Goal: Task Accomplishment & Management: Complete application form

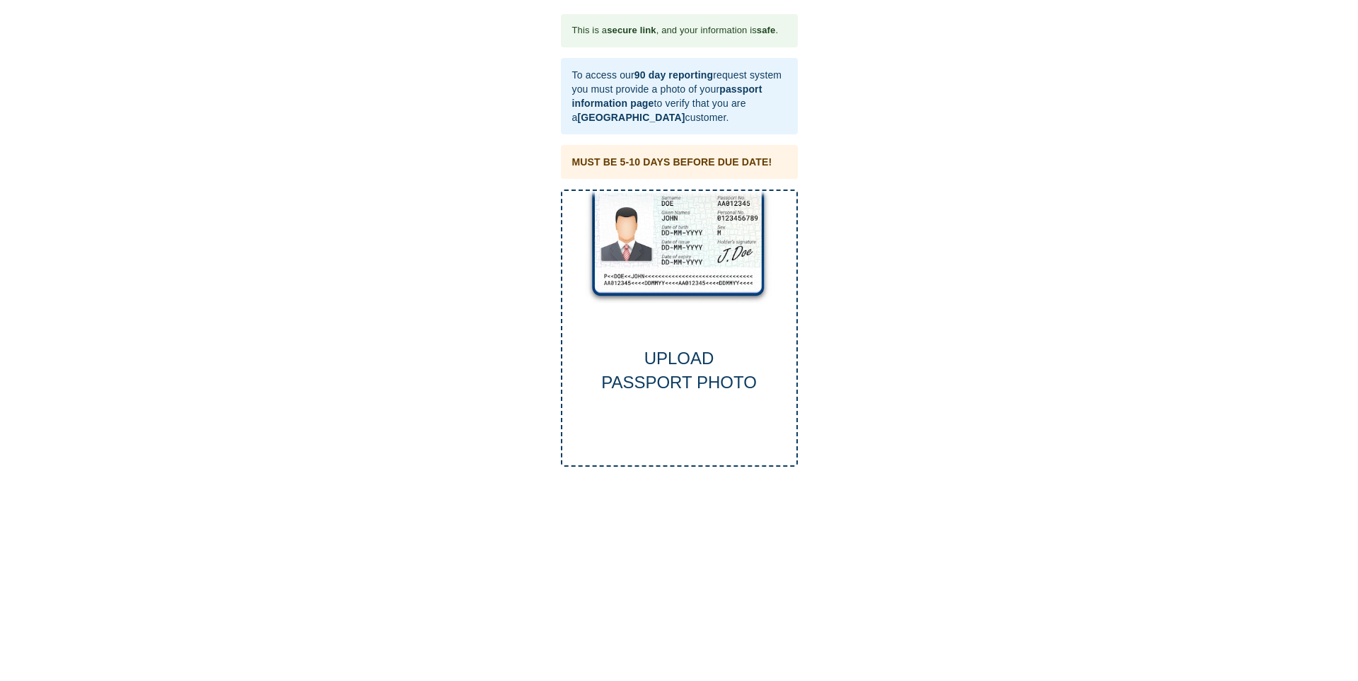
click at [662, 329] on div "UPLOAD PASSPORT PHOTO" at bounding box center [679, 328] width 237 height 278
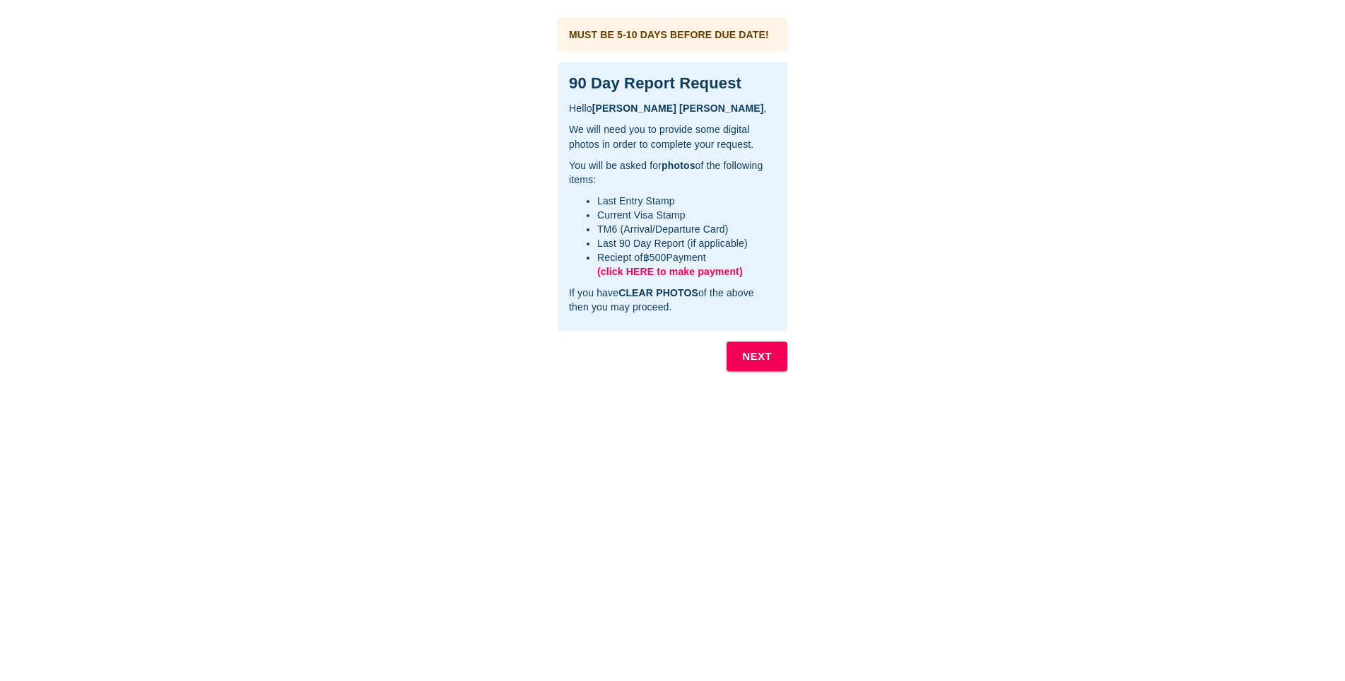
click at [758, 354] on b "NEXT" at bounding box center [757, 356] width 30 height 18
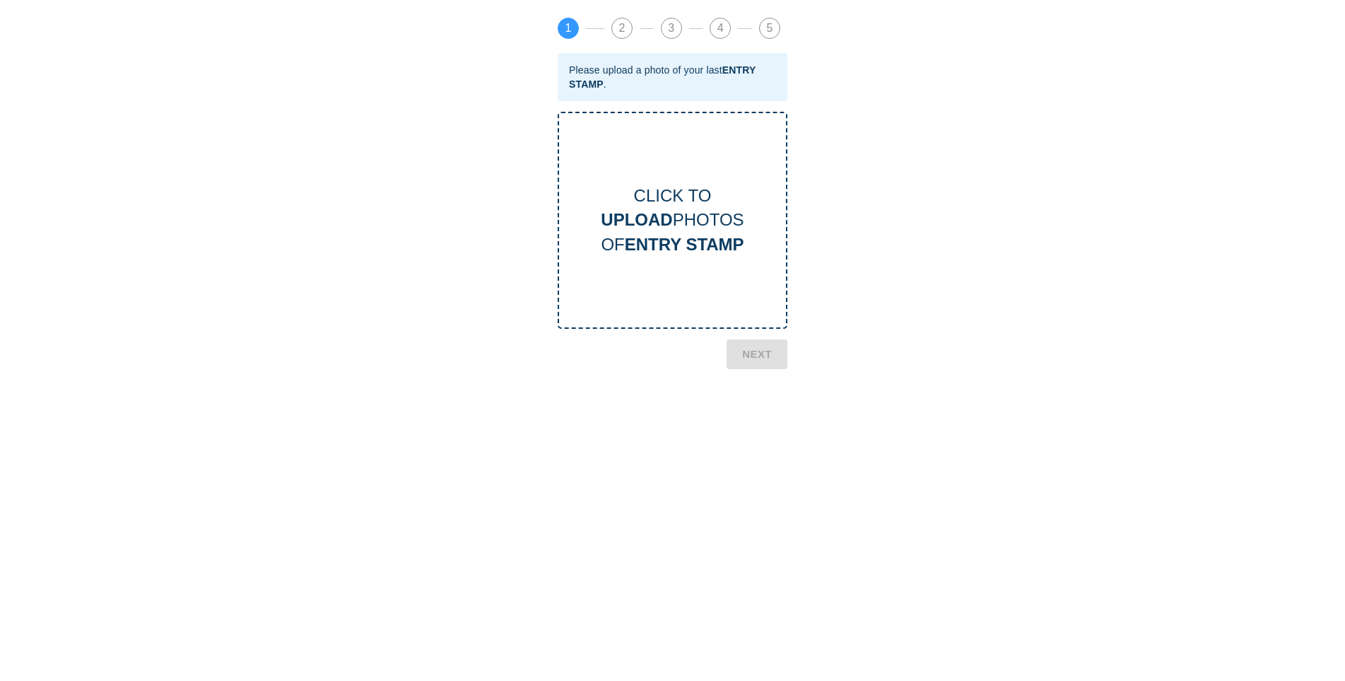
click at [666, 211] on b "UPLOAD" at bounding box center [636, 219] width 71 height 19
click at [757, 467] on b "NEXT" at bounding box center [757, 470] width 30 height 18
click at [702, 235] on b "CURRENT VISA" at bounding box center [684, 244] width 127 height 19
click at [754, 430] on b "NEXT" at bounding box center [757, 429] width 30 height 18
click at [673, 216] on div "CLICK TO UPLOAD PHOTOS OF TM6 CARD" at bounding box center [672, 220] width 227 height 73
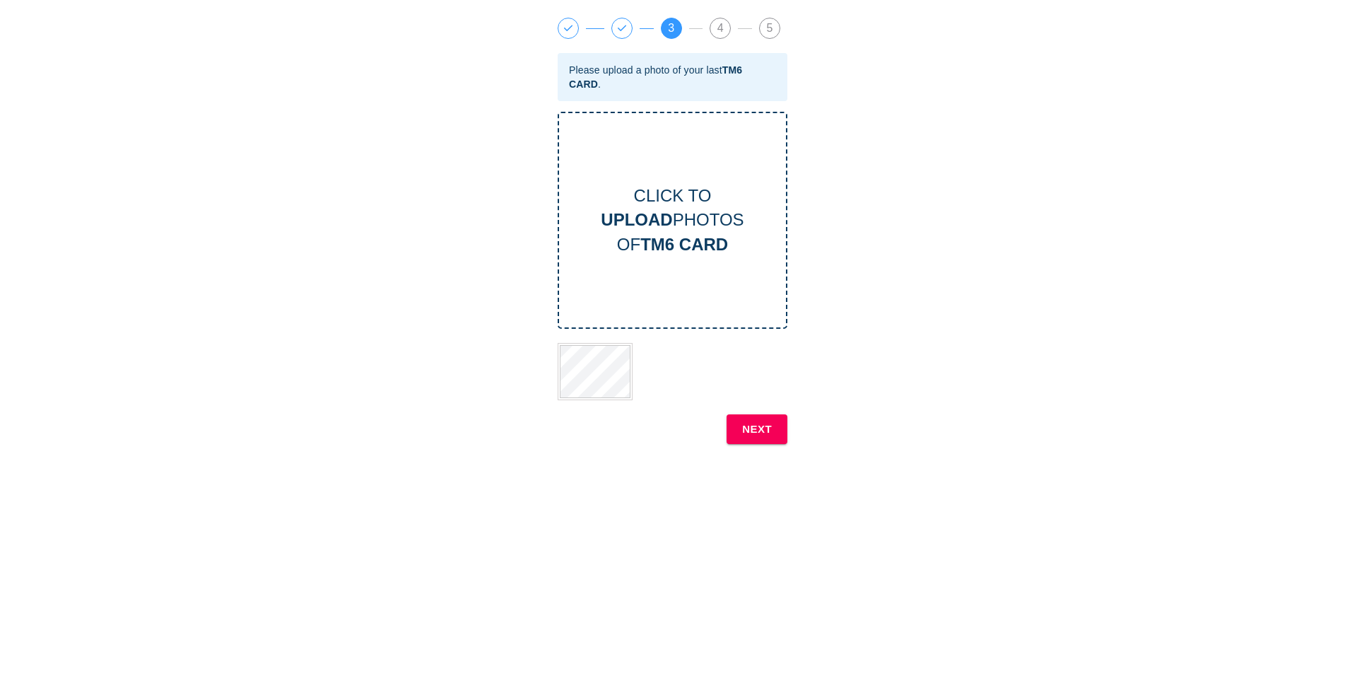
click at [763, 436] on b "NEXT" at bounding box center [757, 429] width 30 height 18
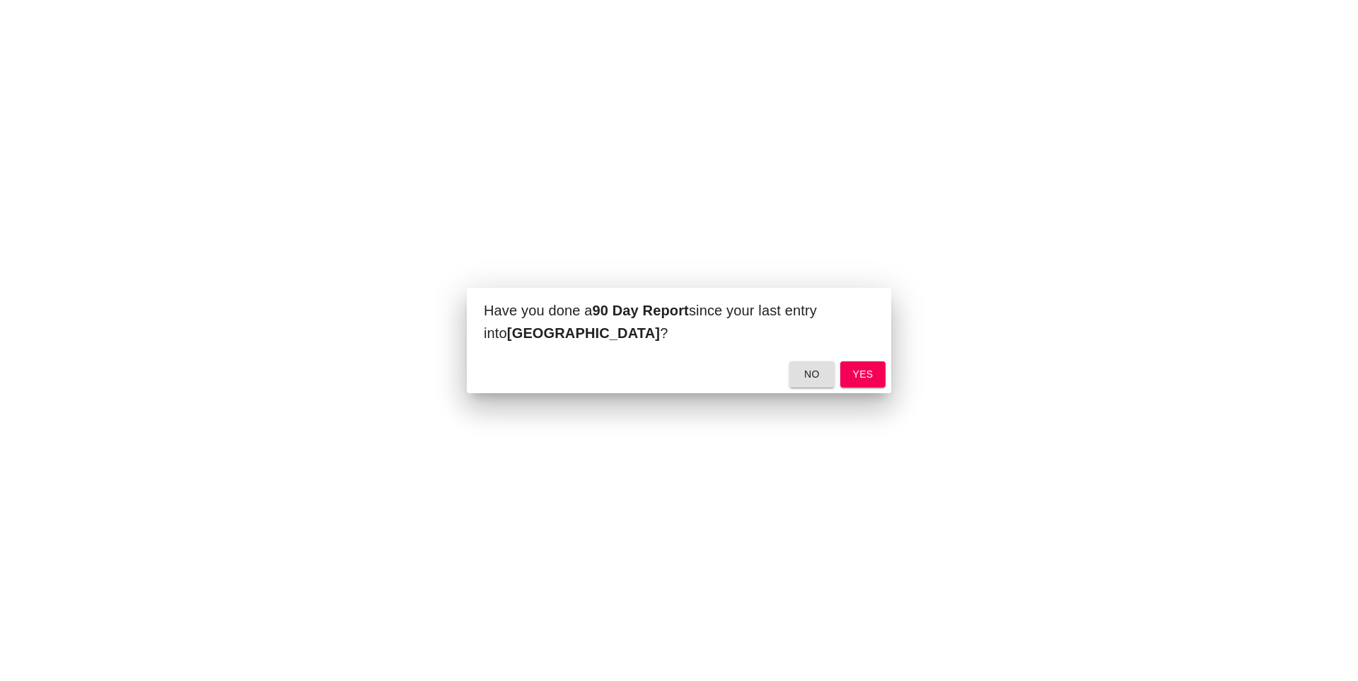
click at [860, 371] on span "yes" at bounding box center [862, 375] width 23 height 18
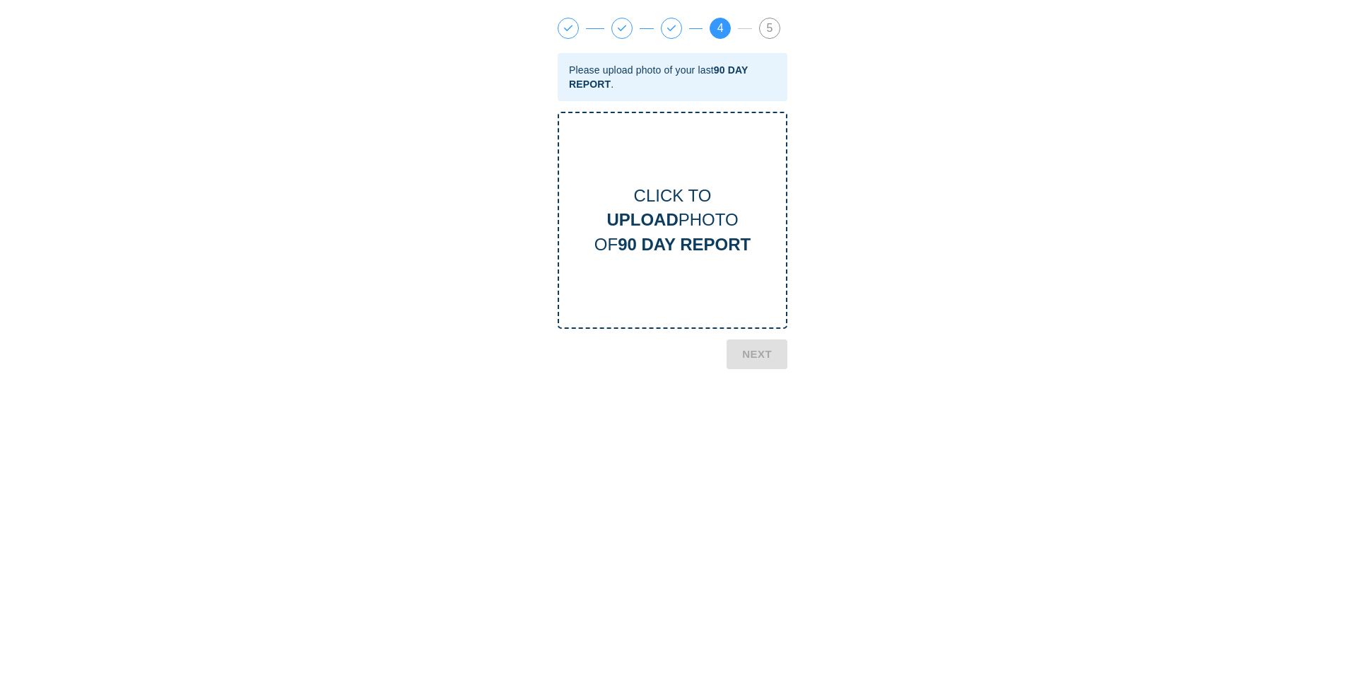
click at [665, 218] on b "UPLOAD" at bounding box center [642, 219] width 71 height 19
click at [707, 243] on b "90 DAY REPORT" at bounding box center [684, 244] width 133 height 19
click at [658, 224] on b "UPLOAD" at bounding box center [642, 219] width 71 height 19
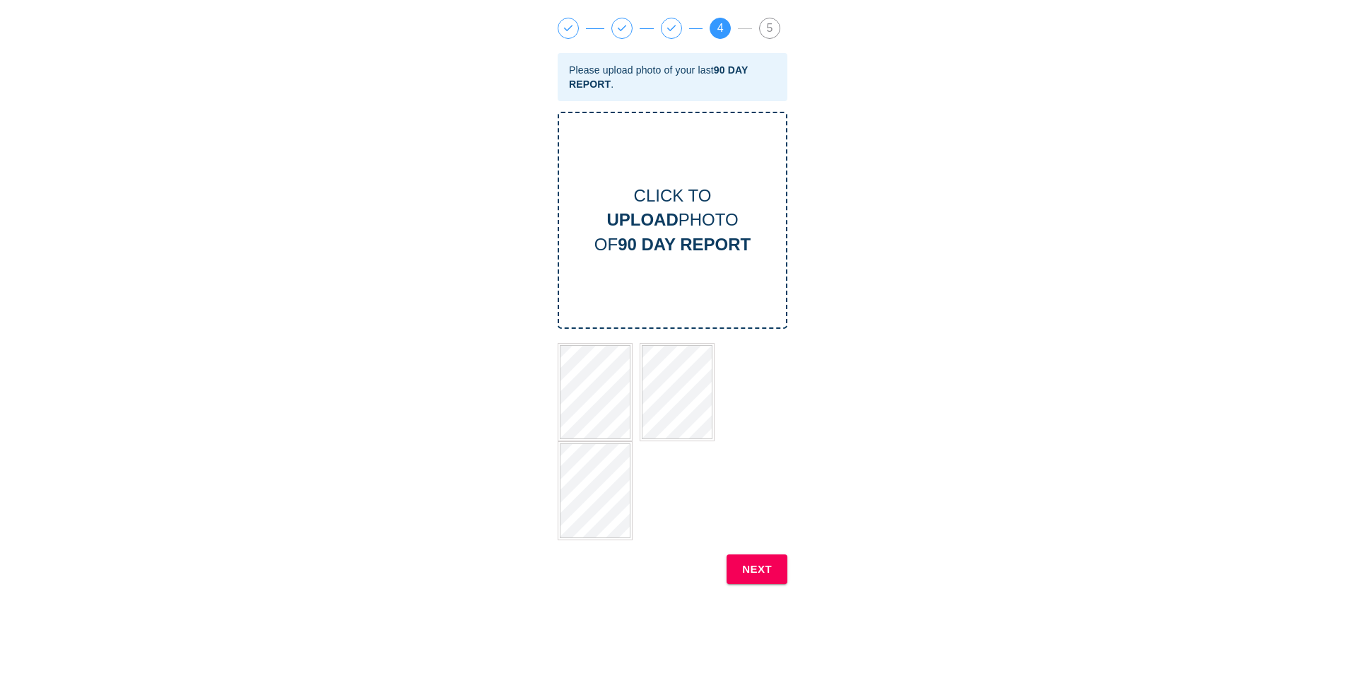
click at [668, 30] on span "3" at bounding box center [672, 28] width 20 height 20
click at [747, 564] on b "NEXT" at bounding box center [757, 569] width 30 height 18
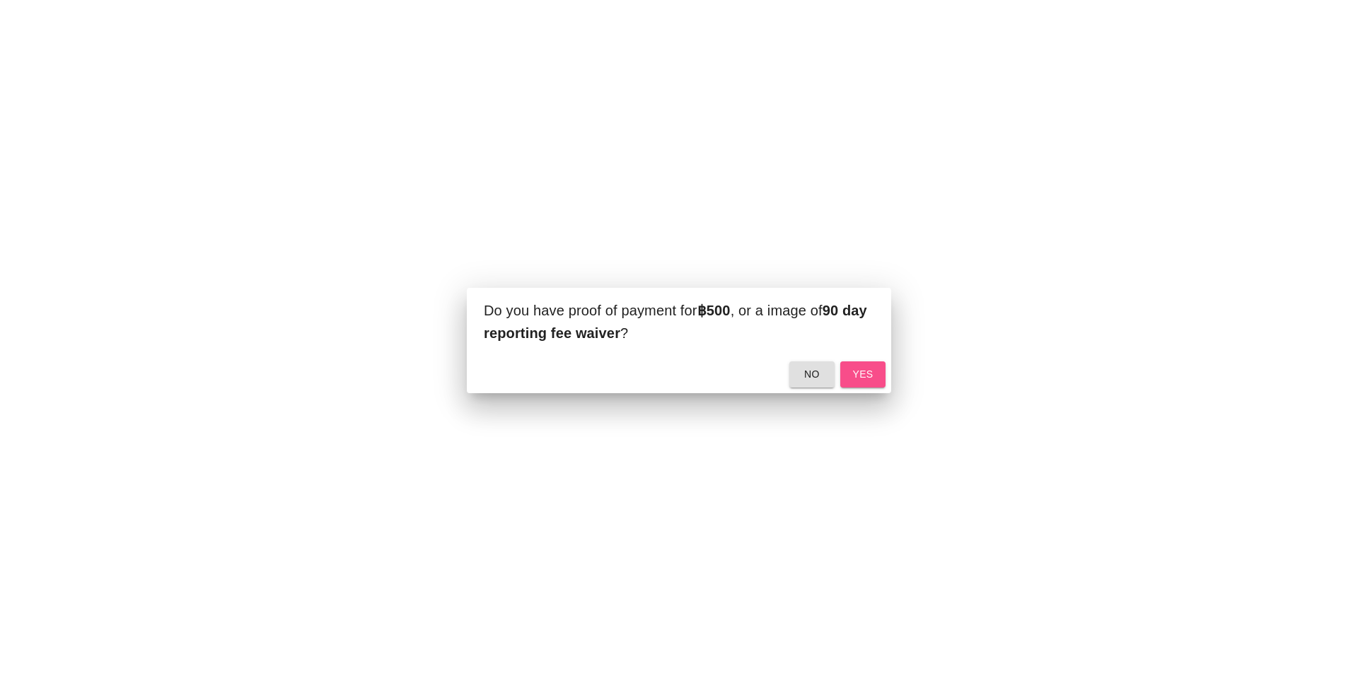
click at [854, 368] on span "yes" at bounding box center [862, 375] width 23 height 18
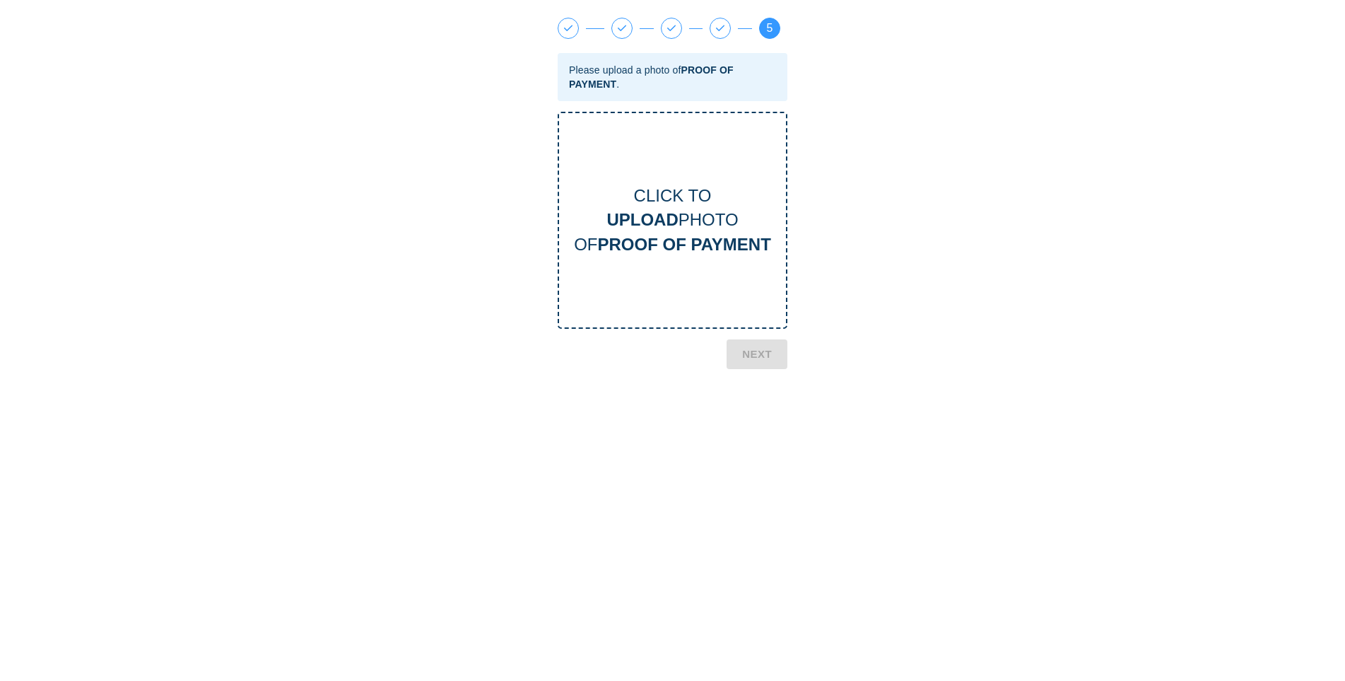
click at [655, 221] on b "UPLOAD" at bounding box center [642, 219] width 71 height 19
click at [756, 499] on b "NEXT" at bounding box center [757, 502] width 30 height 18
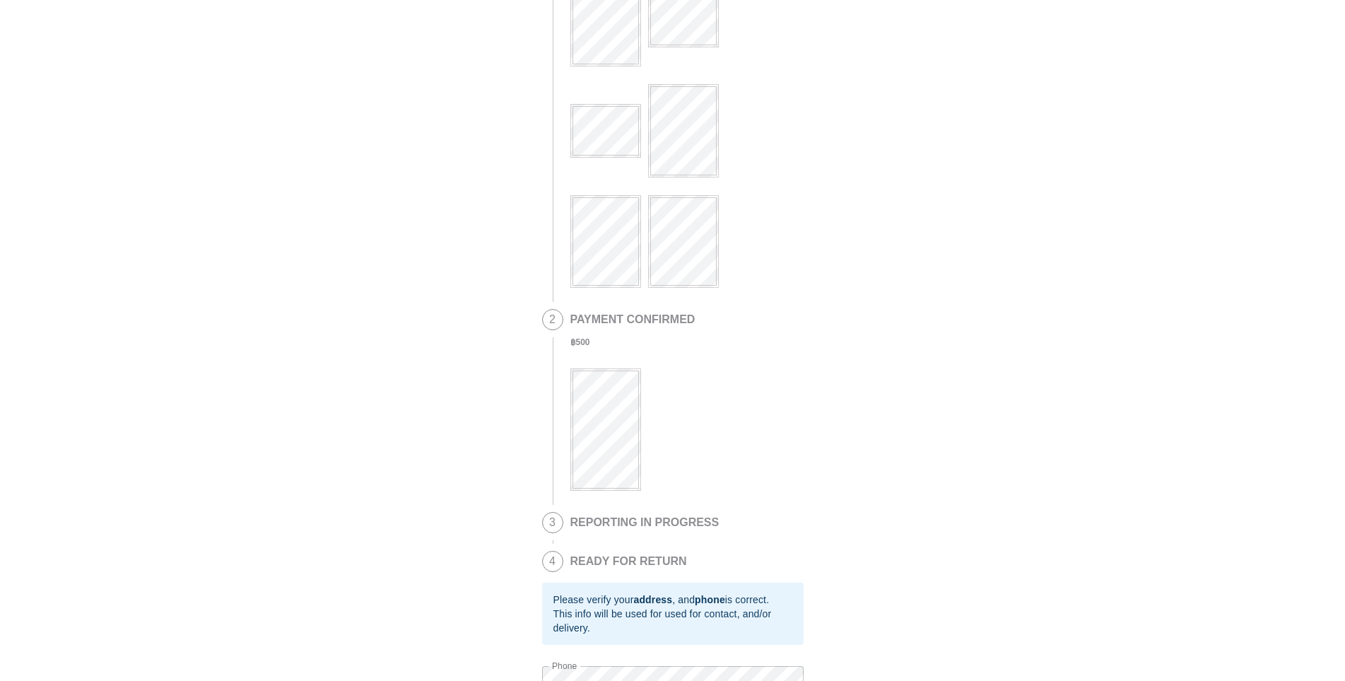
scroll to position [144, 0]
